Goal: Task Accomplishment & Management: Manage account settings

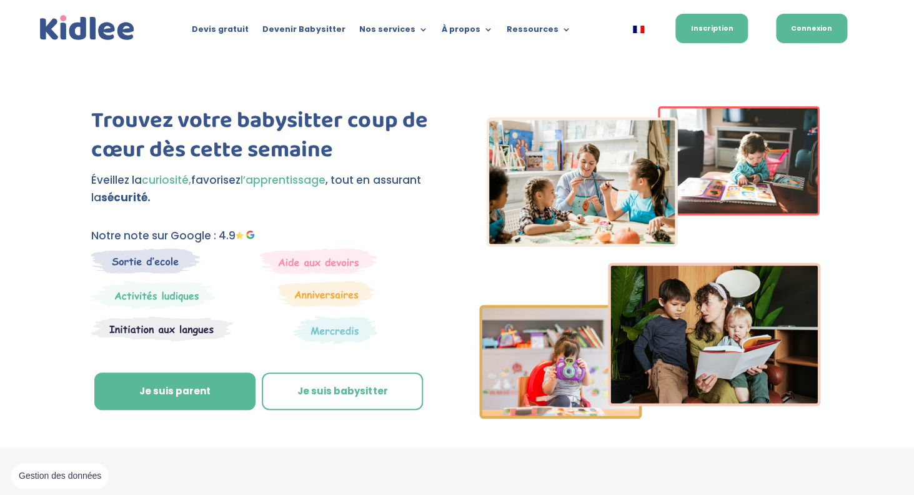
click at [819, 33] on link "Connexion" at bounding box center [811, 28] width 71 height 29
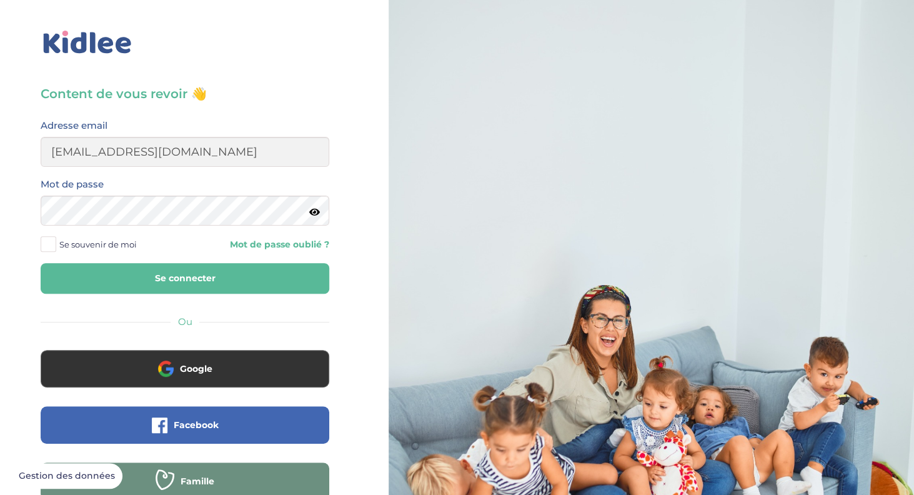
click at [185, 287] on button "Se connecter" at bounding box center [185, 278] width 289 height 31
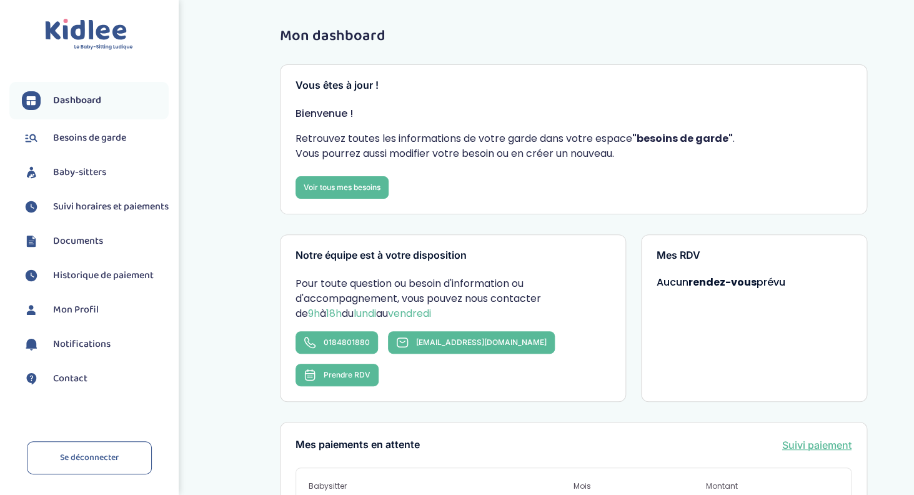
click at [114, 210] on span "Suivi horaires et paiements" at bounding box center [111, 206] width 116 height 15
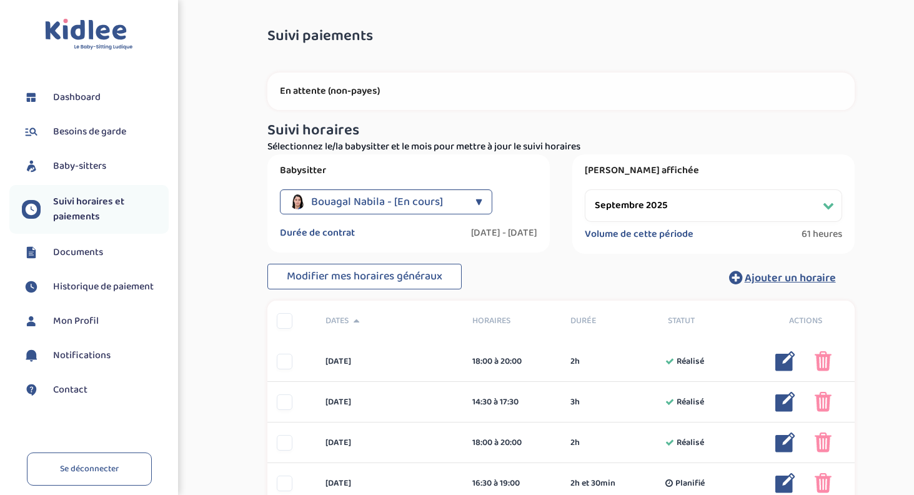
select select "septembre 2025"
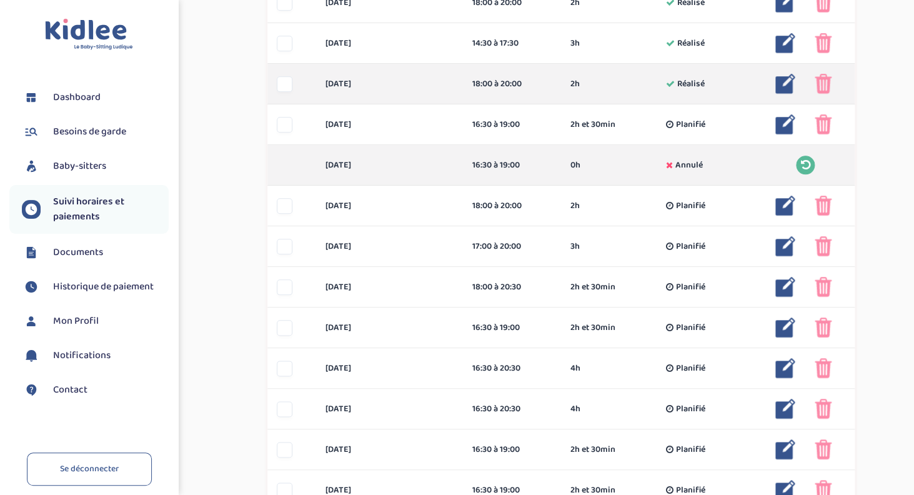
scroll to position [338, 0]
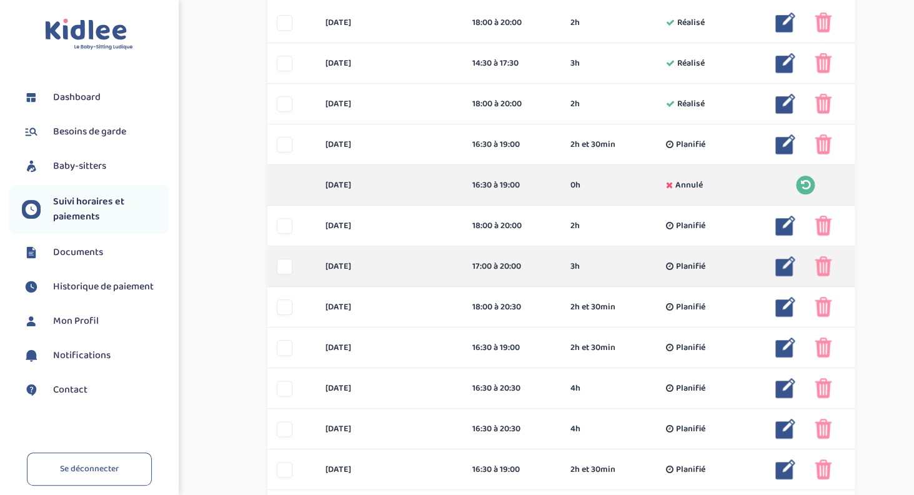
click at [779, 267] on img at bounding box center [785, 266] width 20 height 20
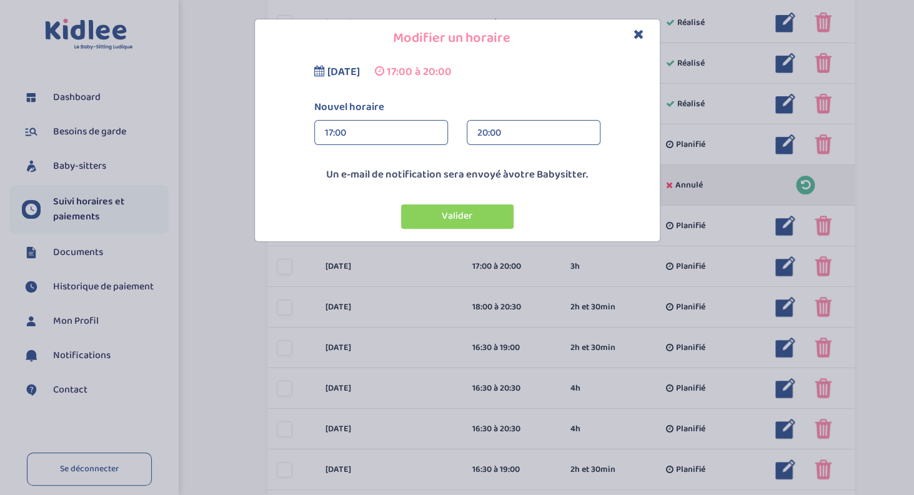
click at [638, 29] on icon "Close" at bounding box center [638, 33] width 11 height 13
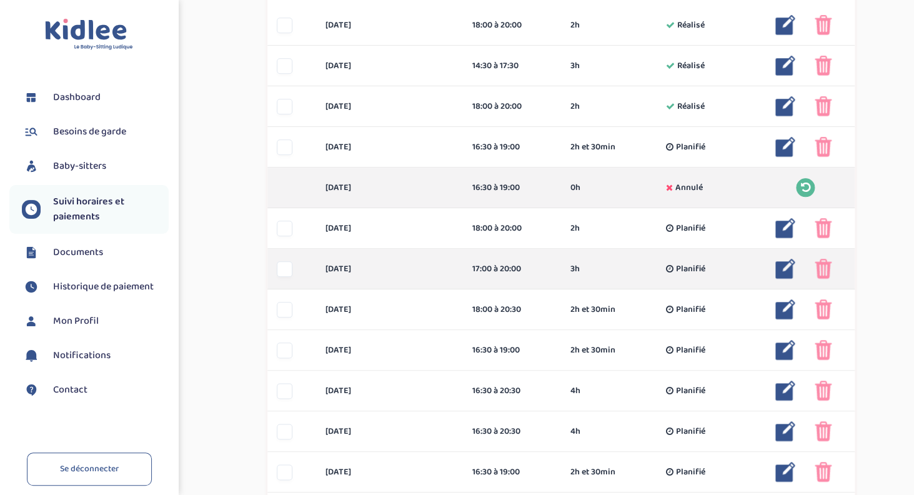
scroll to position [340, 0]
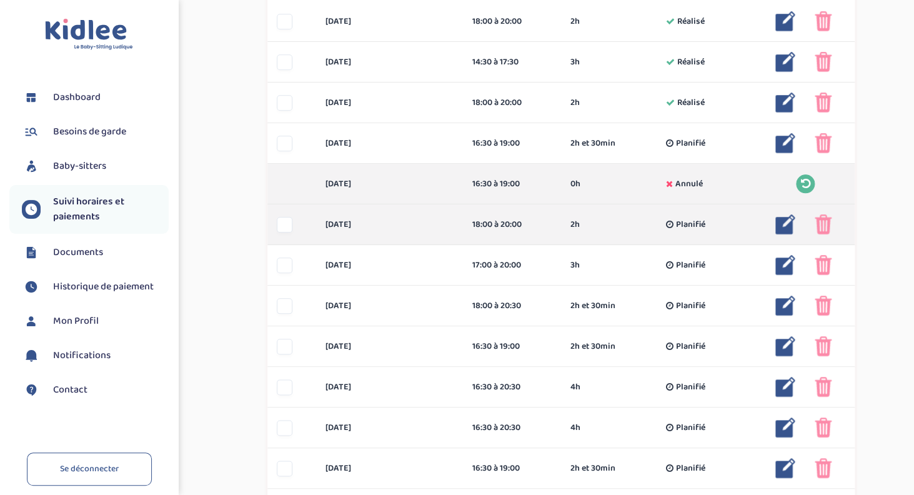
click at [782, 224] on img at bounding box center [785, 224] width 20 height 20
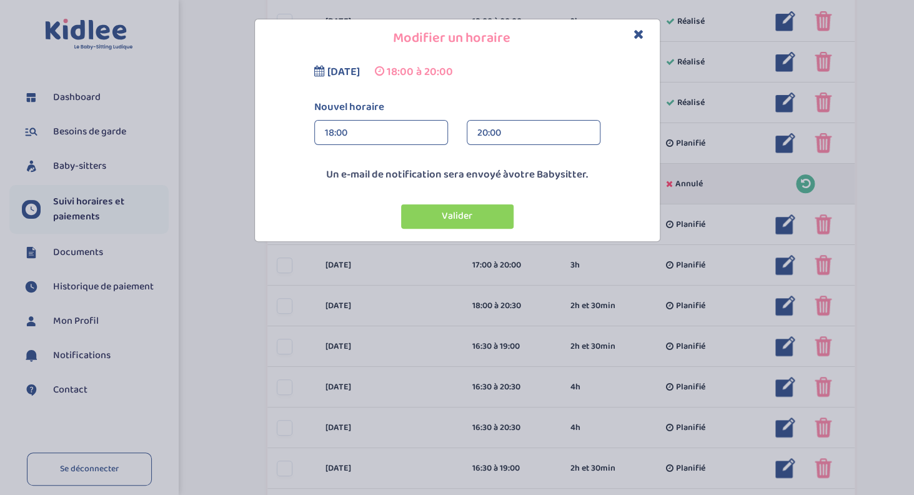
click at [500, 134] on div "20:00" at bounding box center [533, 133] width 112 height 25
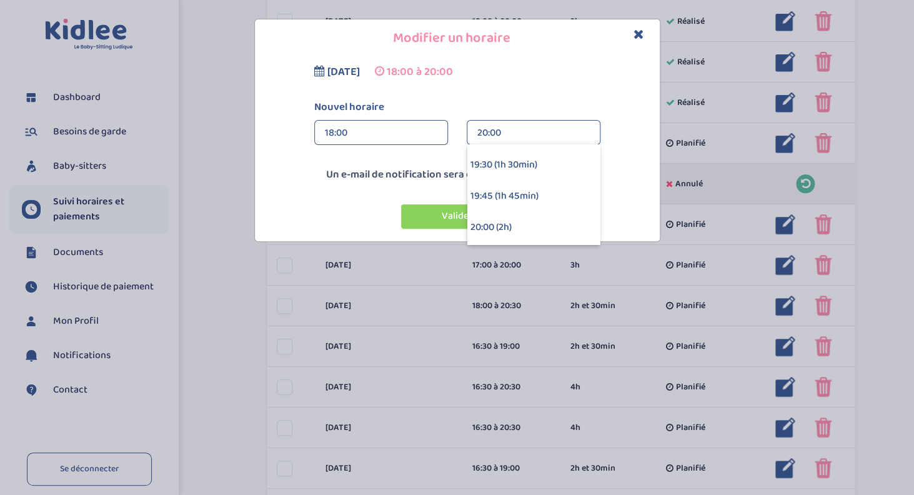
scroll to position [157, 0]
click at [887, 142] on div "Modifier un horaire mardi 9 septembre 2025 18:00 à 20:00 Nouvel horaire 18:00 1…" at bounding box center [457, 130] width 914 height 223
click at [638, 38] on icon "Close" at bounding box center [638, 33] width 11 height 13
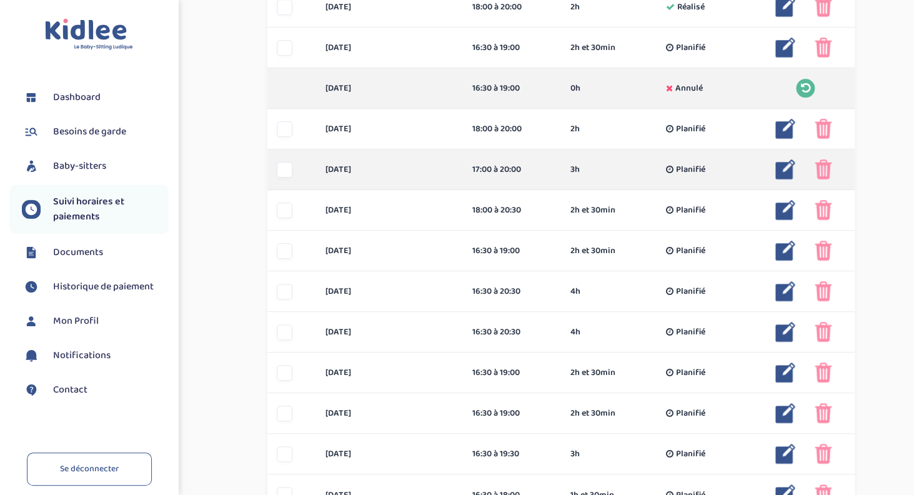
scroll to position [434, 0]
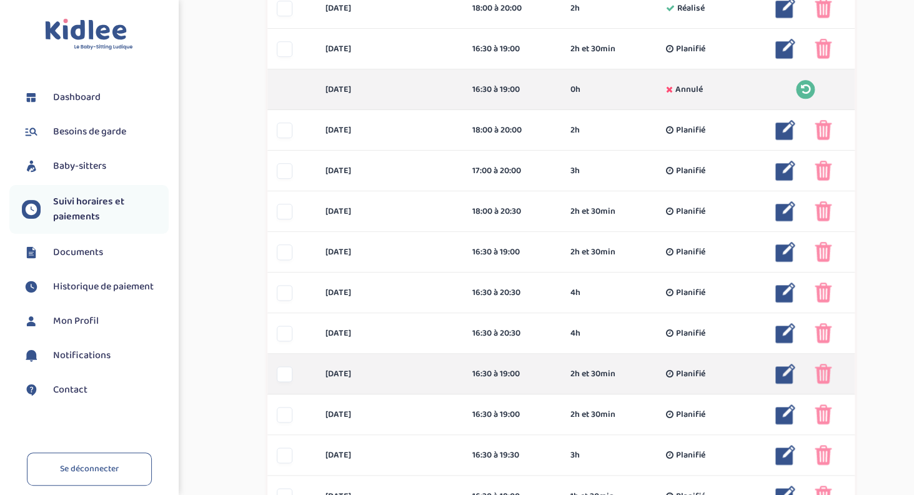
click at [787, 376] on img at bounding box center [785, 373] width 20 height 20
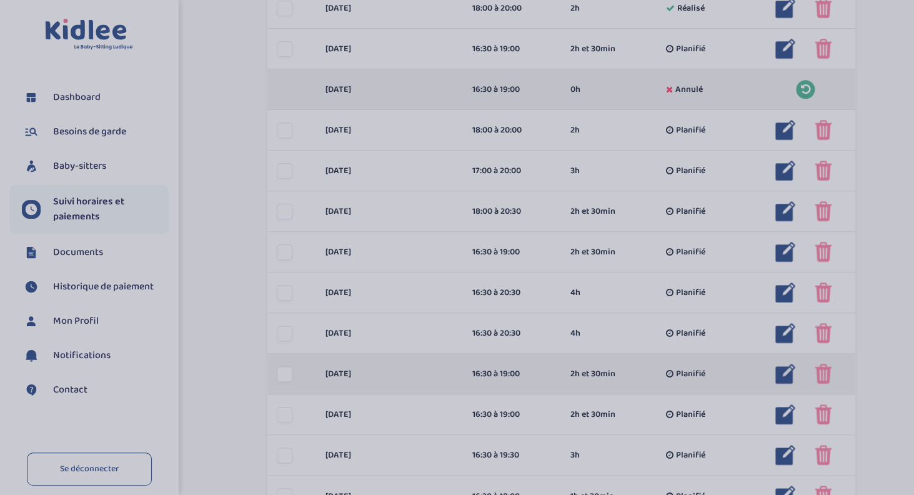
scroll to position [157, 0]
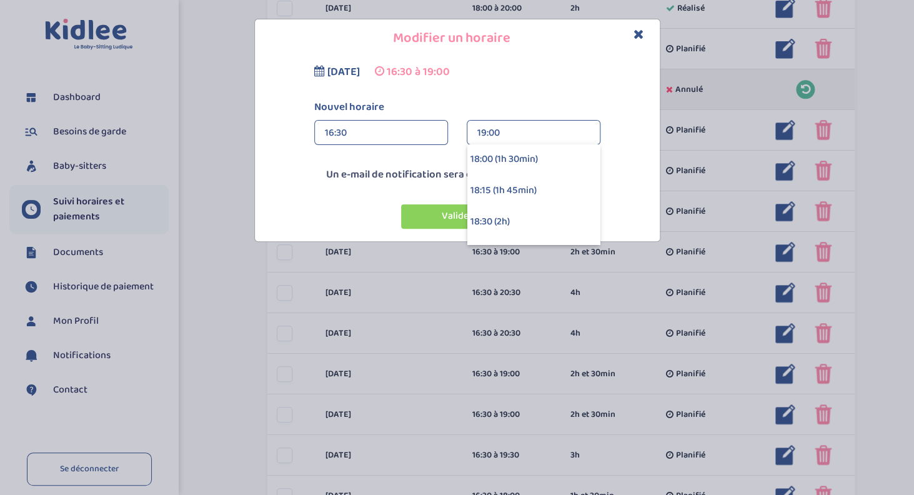
click at [341, 132] on div "16:30" at bounding box center [381, 133] width 112 height 25
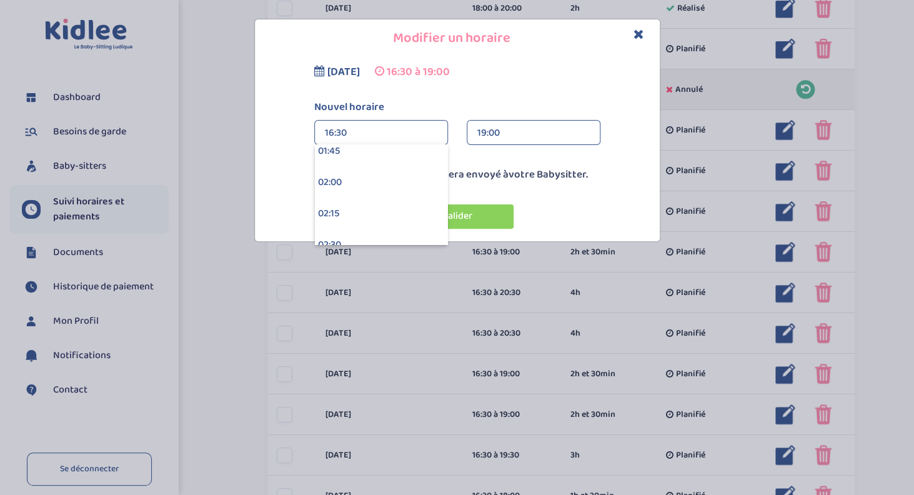
scroll to position [228, 0]
click at [495, 138] on div "19:00" at bounding box center [533, 133] width 112 height 25
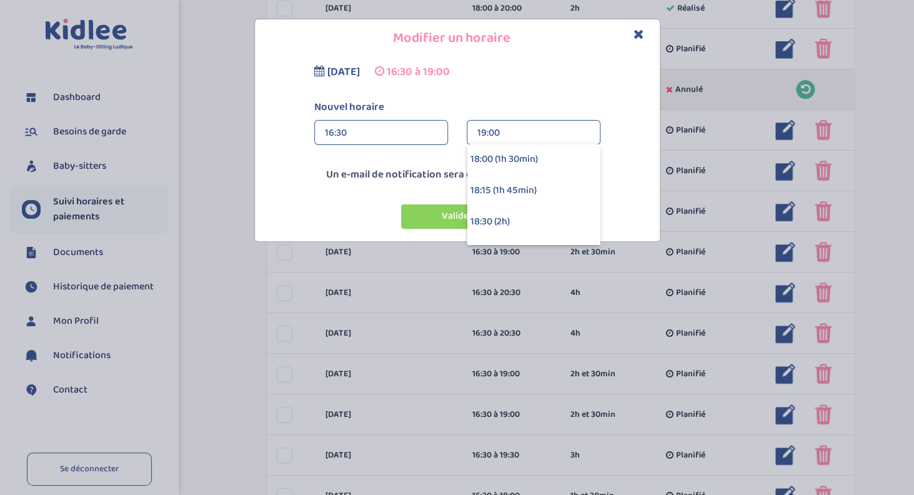
scroll to position [157, 0]
click at [500, 222] on div "18:30 (2h)" at bounding box center [533, 221] width 132 height 31
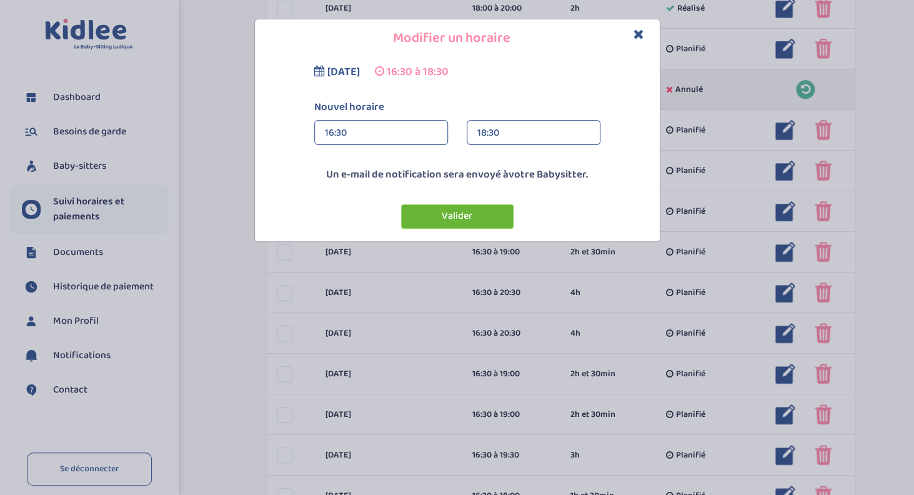
click at [479, 220] on button "Valider" at bounding box center [457, 216] width 112 height 24
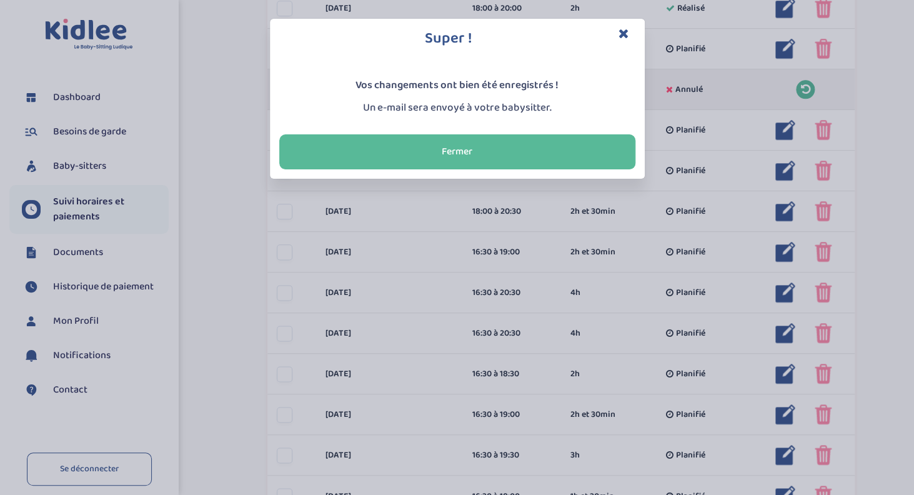
click at [623, 32] on icon "Close" at bounding box center [623, 33] width 11 height 13
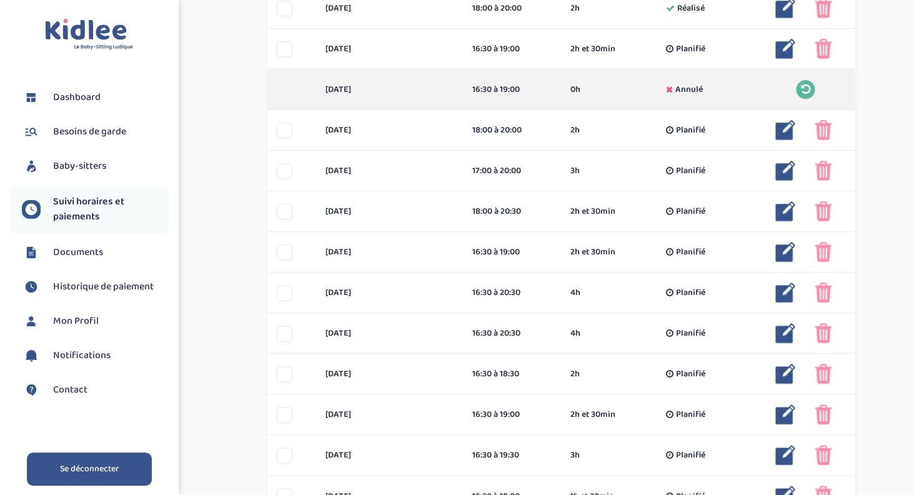
click at [92, 468] on link "Se déconnecter" at bounding box center [89, 468] width 125 height 33
